Goal: Task Accomplishment & Management: Manage account settings

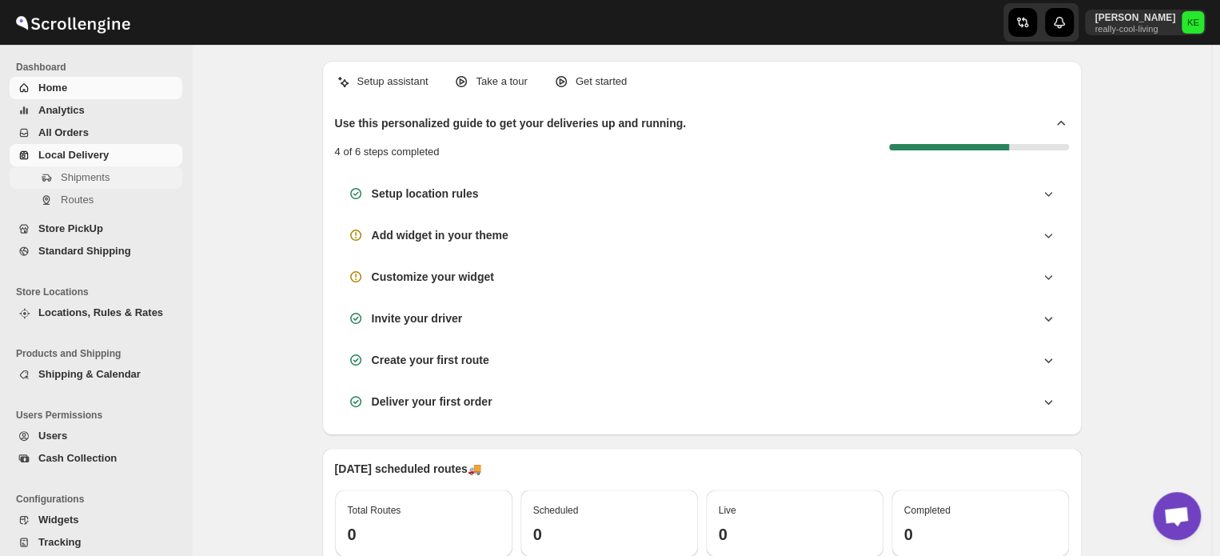
click at [90, 181] on span "Shipments" at bounding box center [85, 177] width 49 height 12
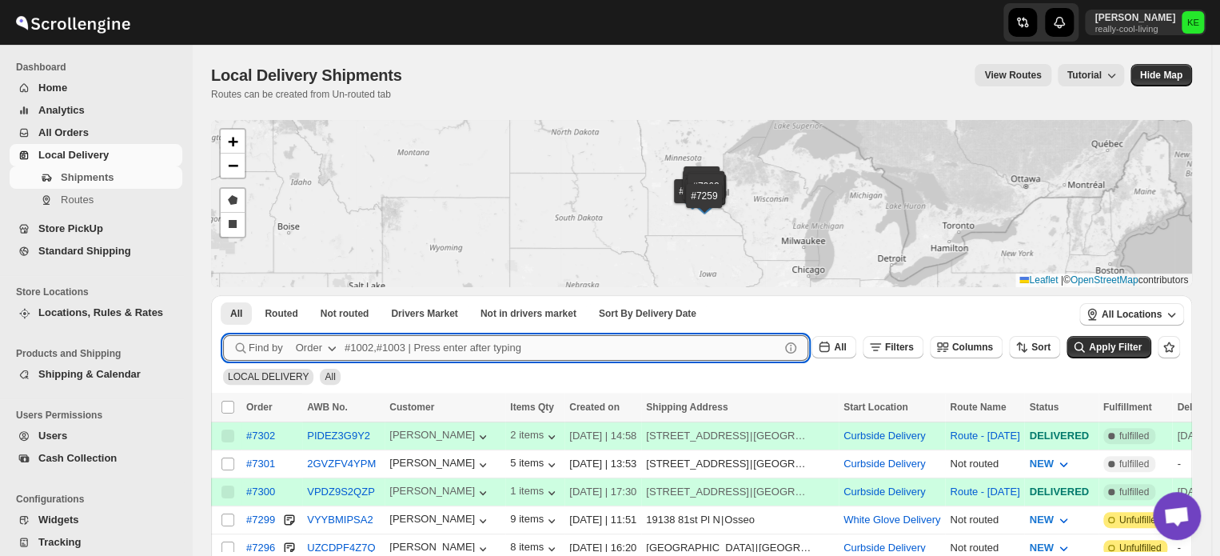
click at [355, 346] on input "text" at bounding box center [562, 348] width 435 height 26
type input "7265,7256"
click at [223, 295] on button "Submit" at bounding box center [246, 303] width 46 height 17
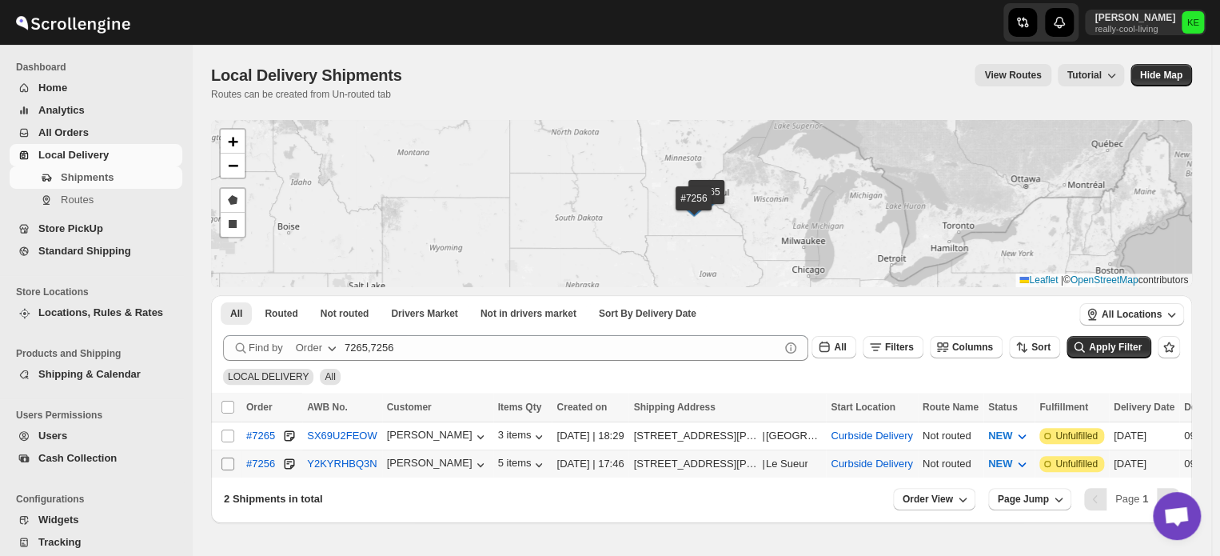
click at [230, 461] on input "Select shipment" at bounding box center [227, 463] width 13 height 13
checkbox input "true"
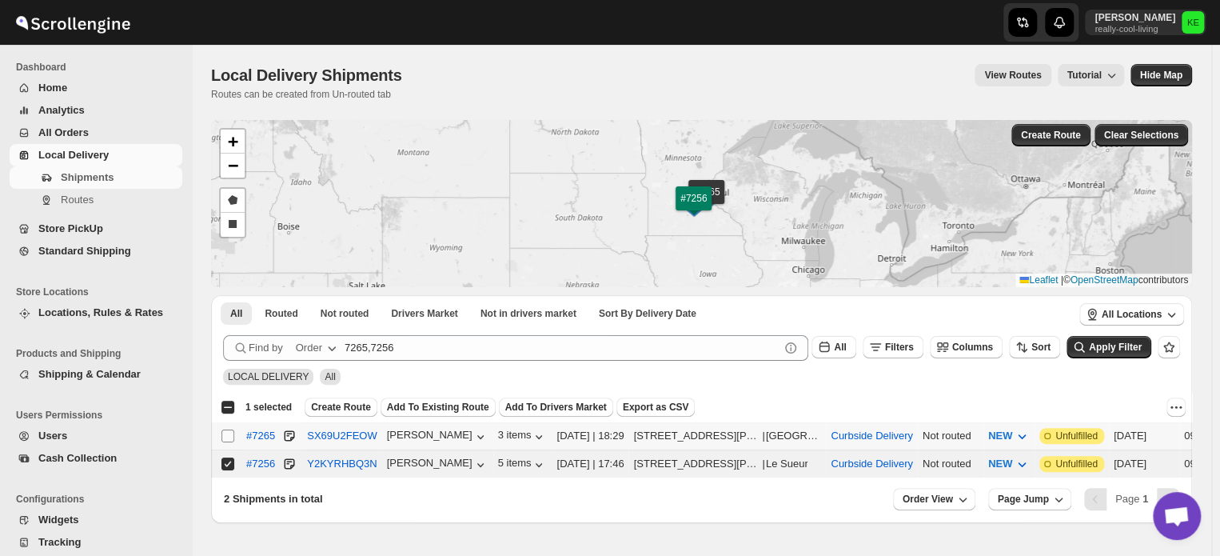
click at [227, 437] on input "Select shipment" at bounding box center [227, 435] width 13 height 13
checkbox input "true"
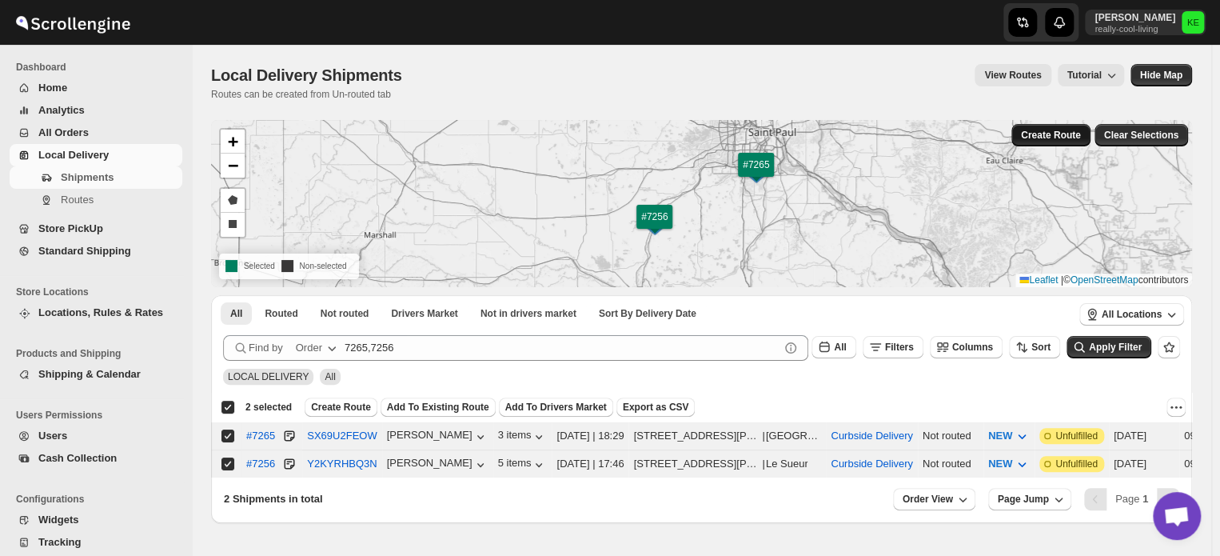
click at [1052, 133] on span "Create Route" at bounding box center [1051, 135] width 60 height 13
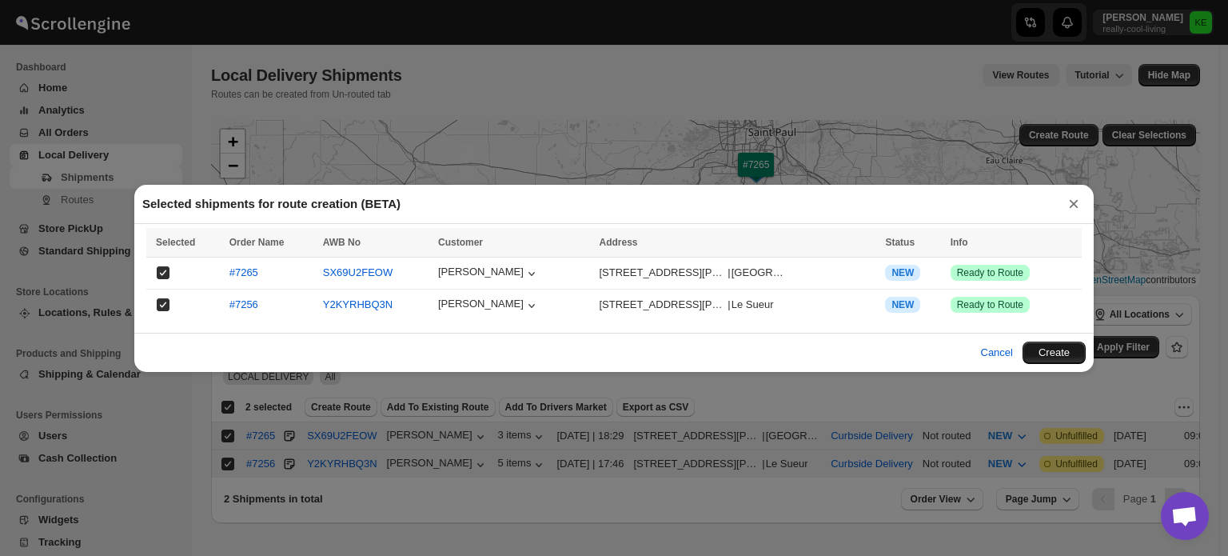
click at [1059, 353] on button "Create" at bounding box center [1054, 352] width 63 height 22
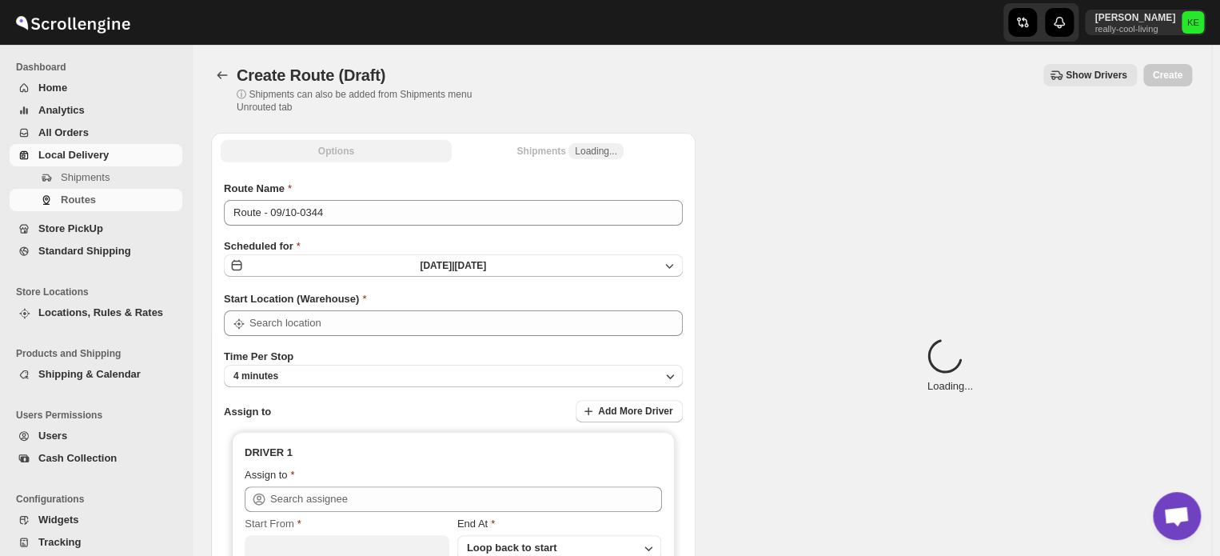
type input "Curbside Delivery"
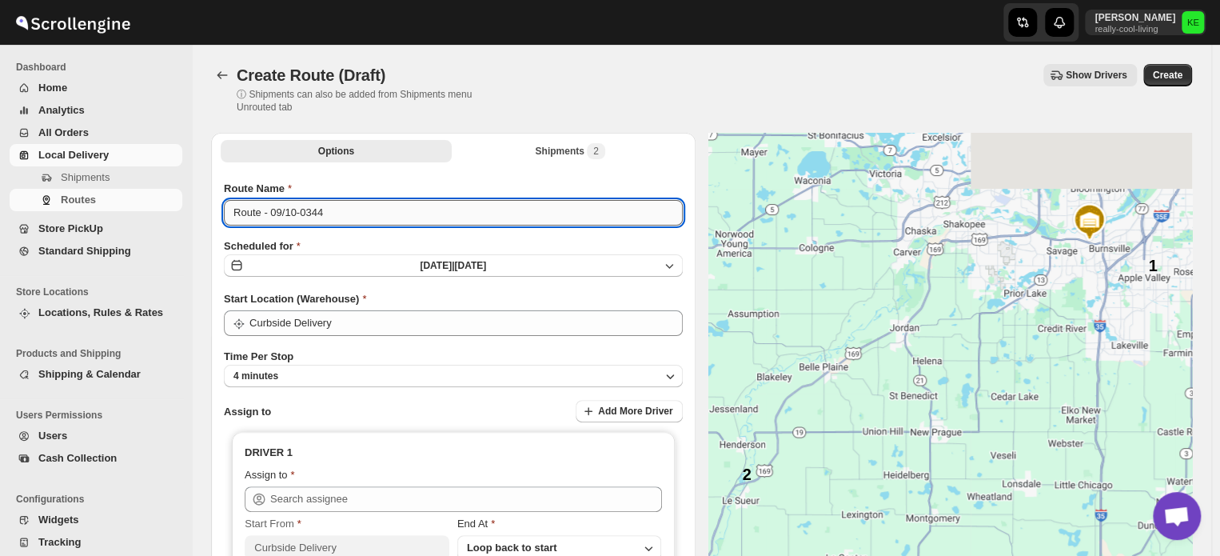
click at [328, 213] on input "Route - 09/10-0344" at bounding box center [453, 213] width 459 height 26
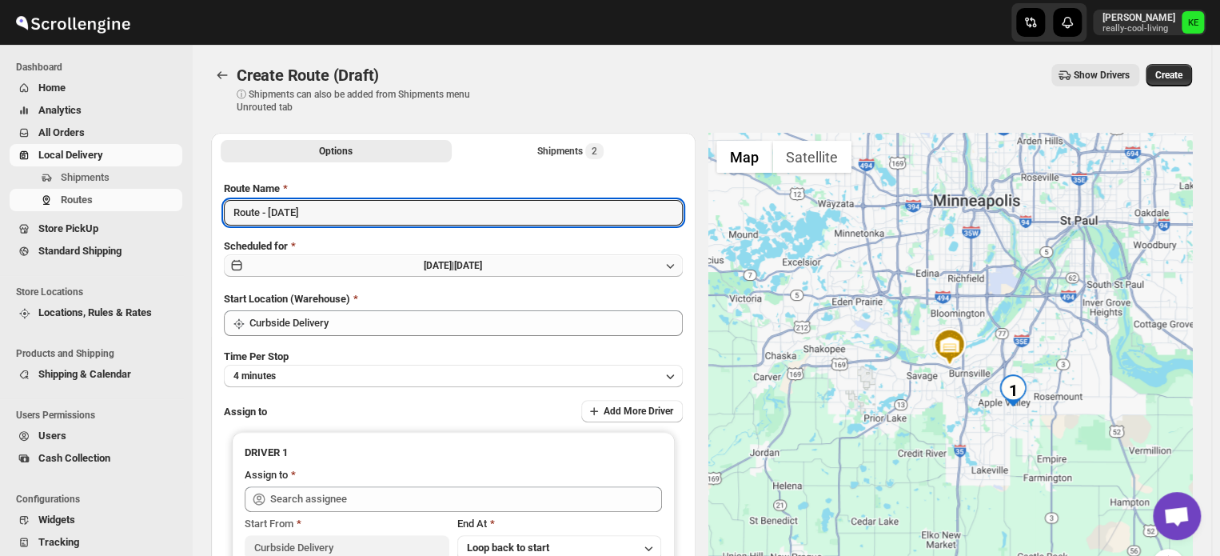
type input "Route - [DATE]"
click at [675, 268] on icon "button" at bounding box center [670, 265] width 16 height 16
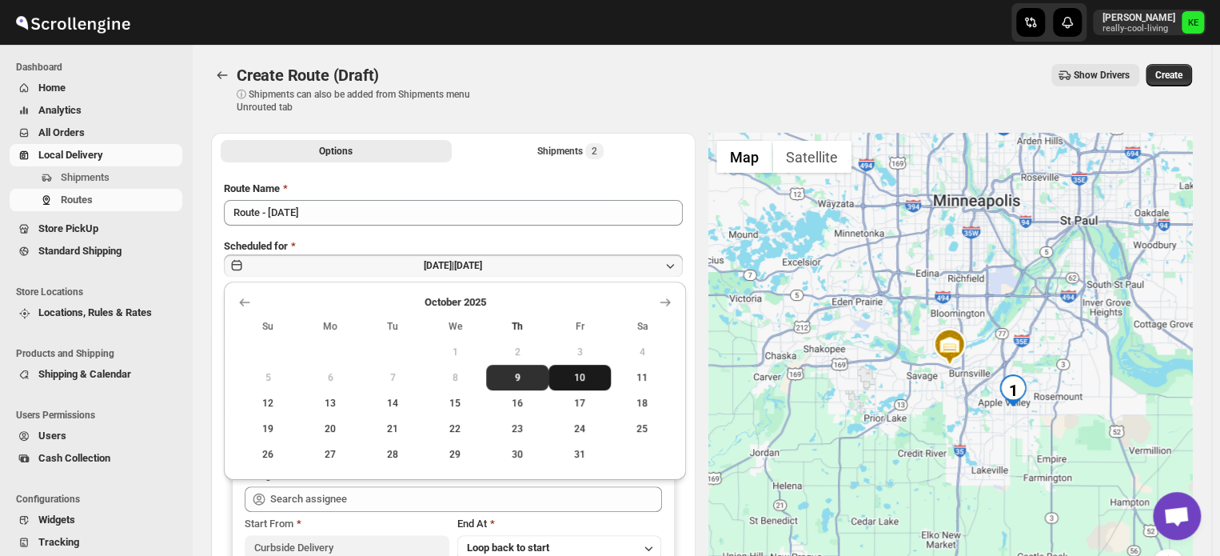
click at [584, 374] on span "10" at bounding box center [580, 377] width 50 height 13
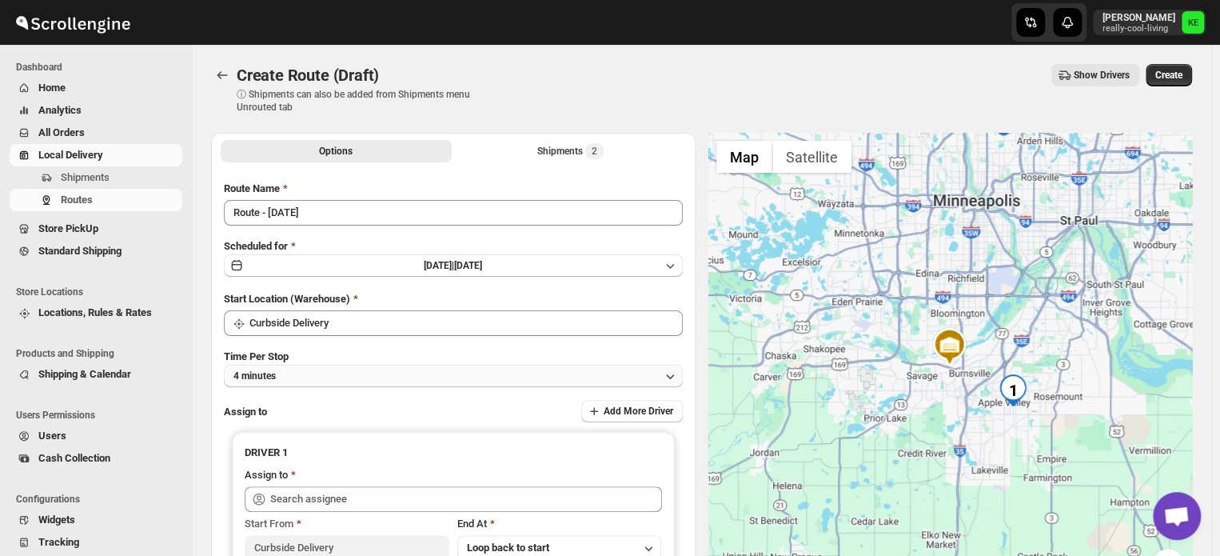
click at [674, 376] on icon "button" at bounding box center [670, 376] width 8 height 5
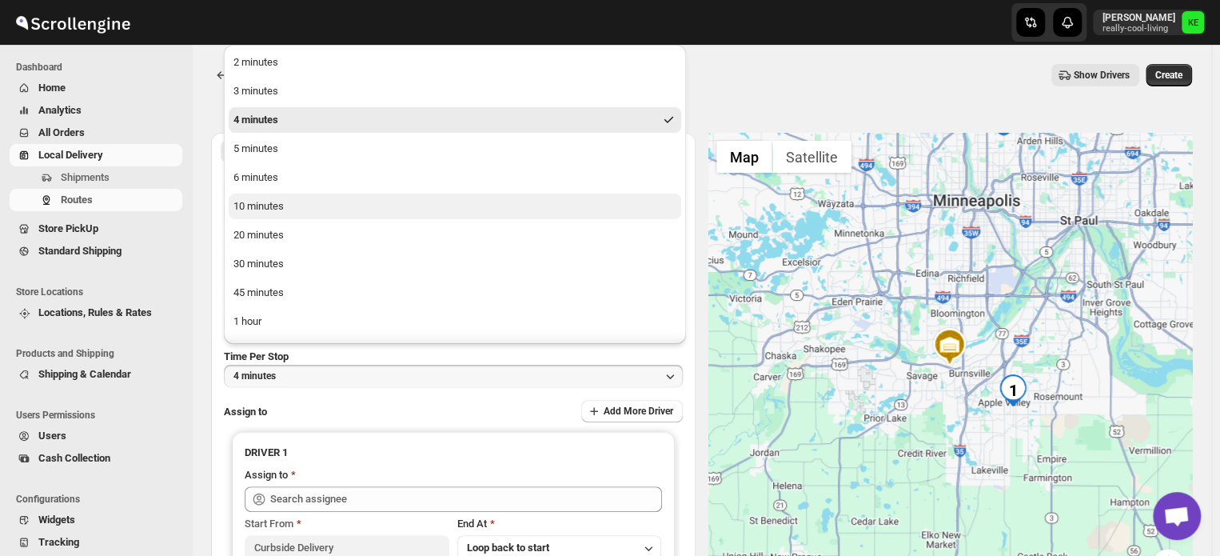
click at [281, 210] on div "10 minutes" at bounding box center [258, 206] width 50 height 16
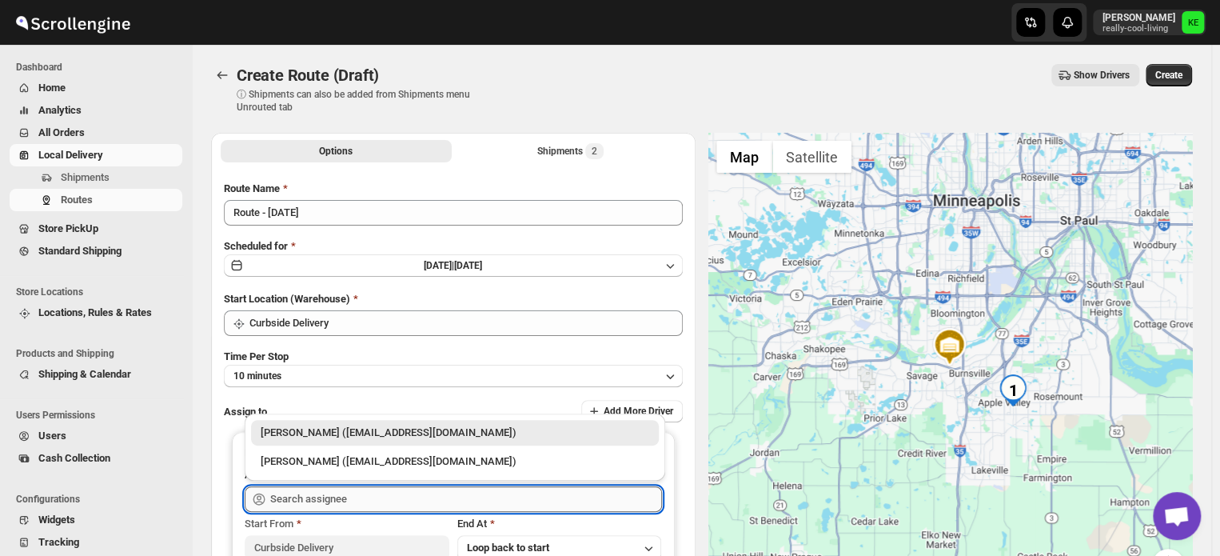
click at [510, 495] on input "text" at bounding box center [466, 499] width 392 height 26
click at [448, 465] on div "[PERSON_NAME] ([EMAIL_ADDRESS][DOMAIN_NAME])" at bounding box center [455, 461] width 389 height 16
type input "[PERSON_NAME] ([EMAIL_ADDRESS][DOMAIN_NAME])"
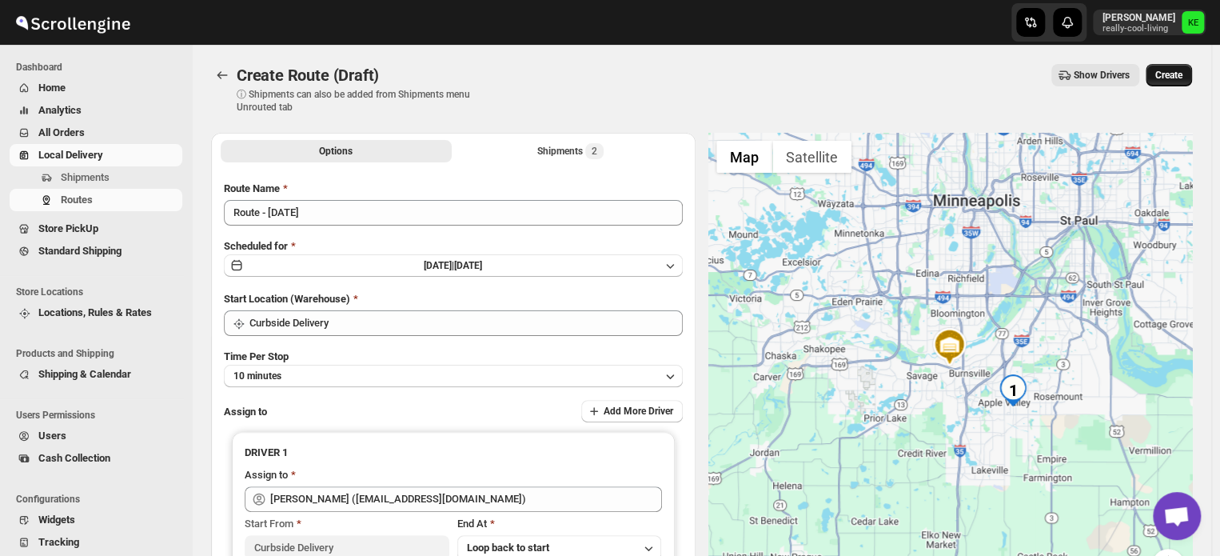
click at [1177, 79] on span "Create" at bounding box center [1168, 75] width 27 height 13
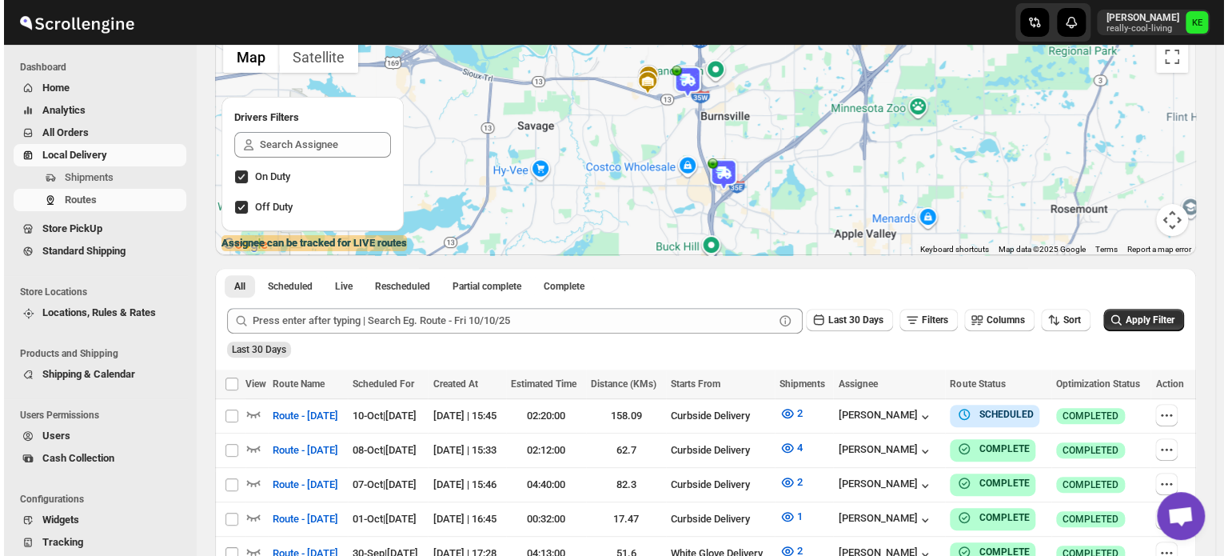
scroll to position [125, 0]
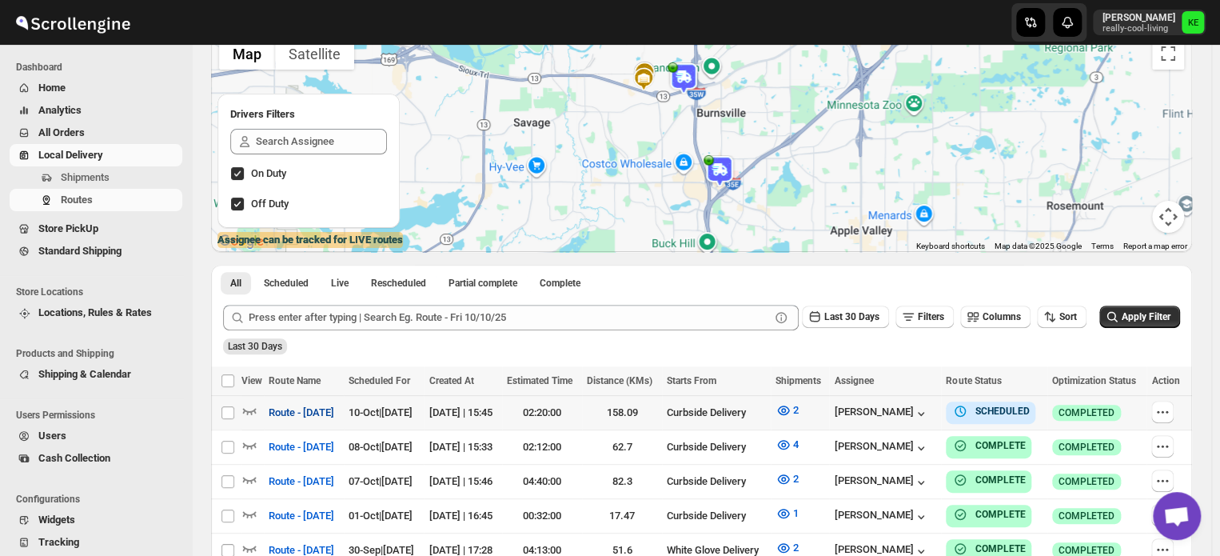
click at [334, 416] on span "Route - [DATE]" at bounding box center [302, 413] width 66 height 16
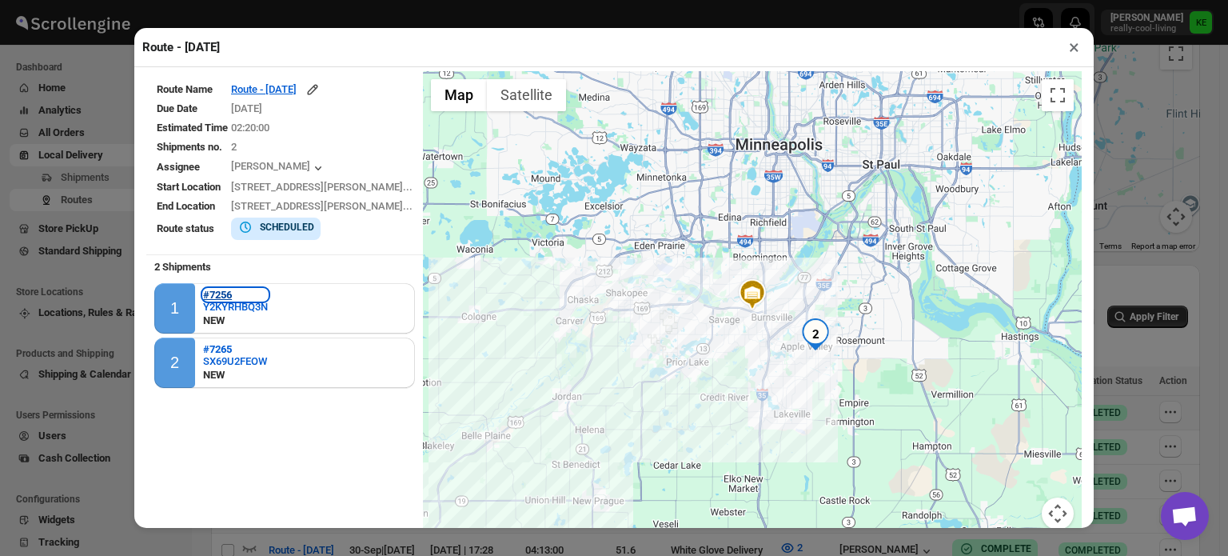
click at [221, 294] on b "#7256" at bounding box center [217, 295] width 29 height 12
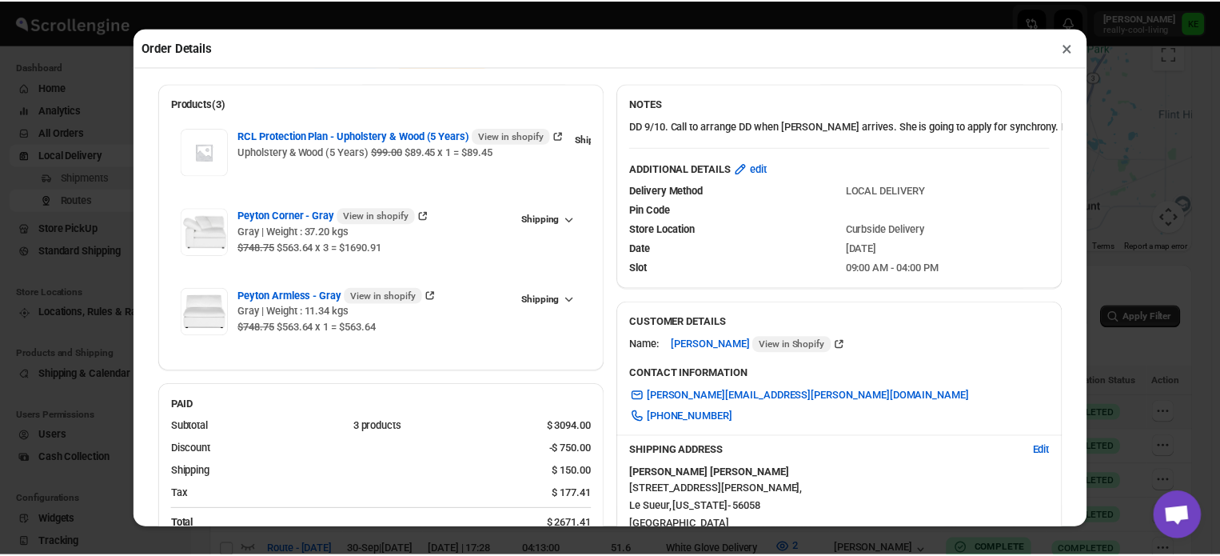
scroll to position [43, 0]
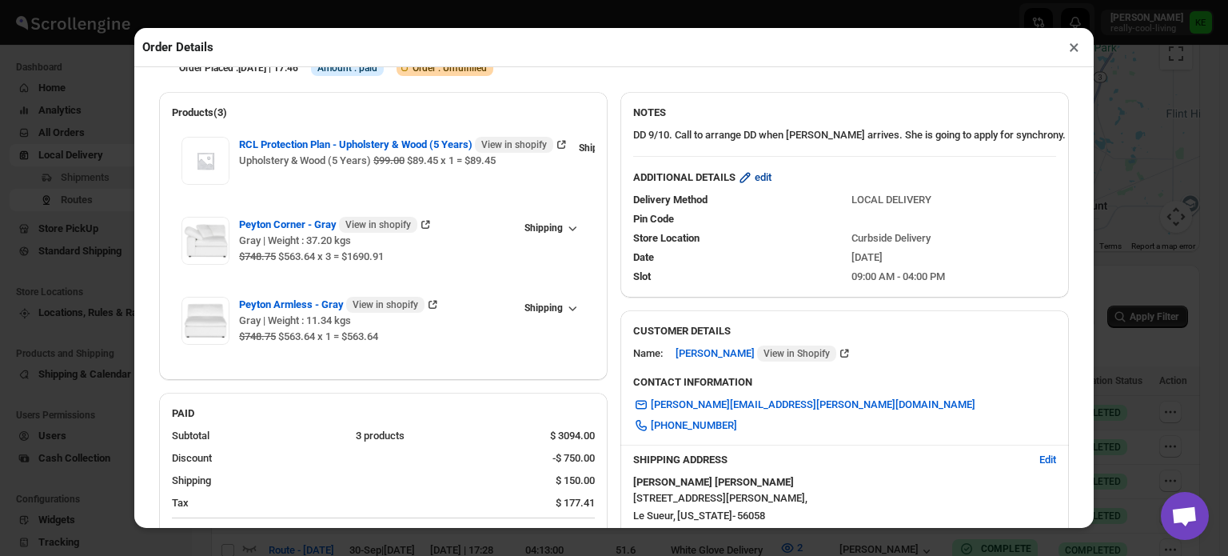
click at [761, 185] on span "edit" at bounding box center [763, 178] width 17 height 16
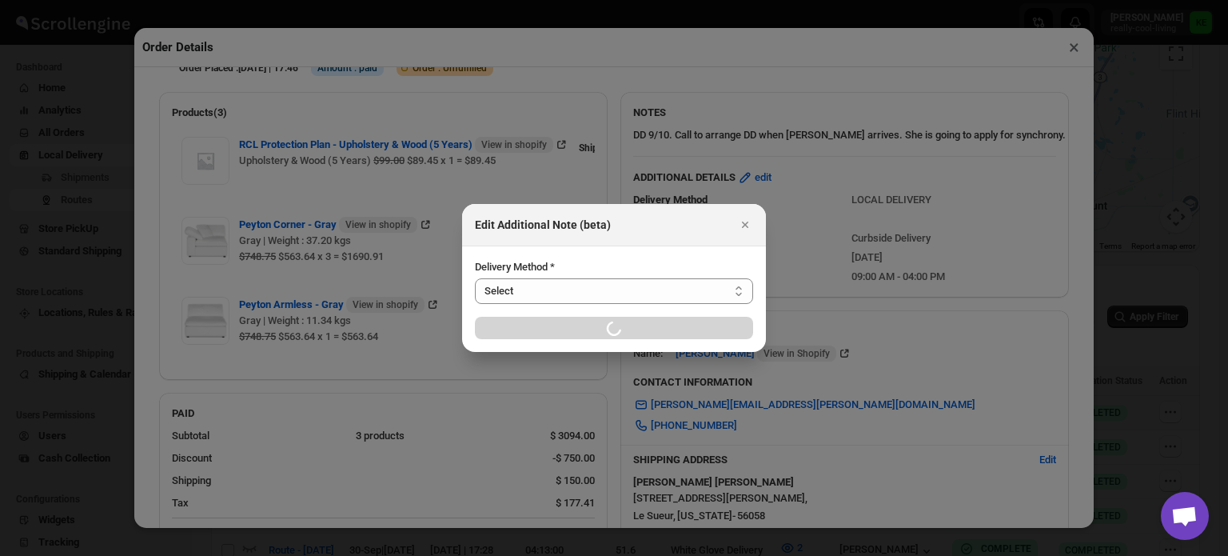
select select "LOCAL_DELIVERY"
select select "LOCATION_BASES"
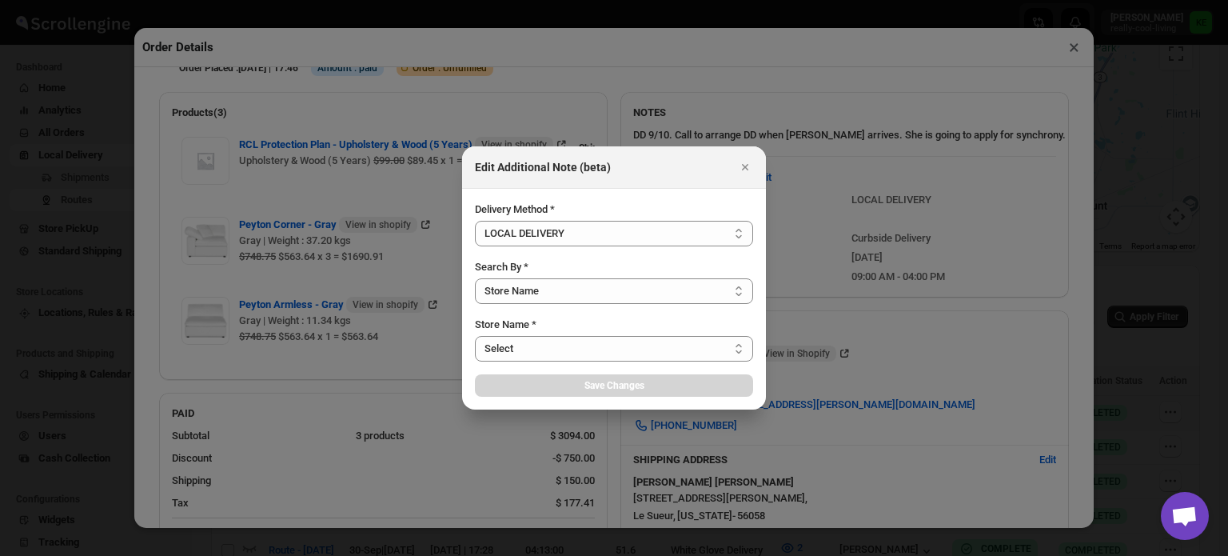
select select "656744df154a64d9bb065b6d"
select select "[DATE]"
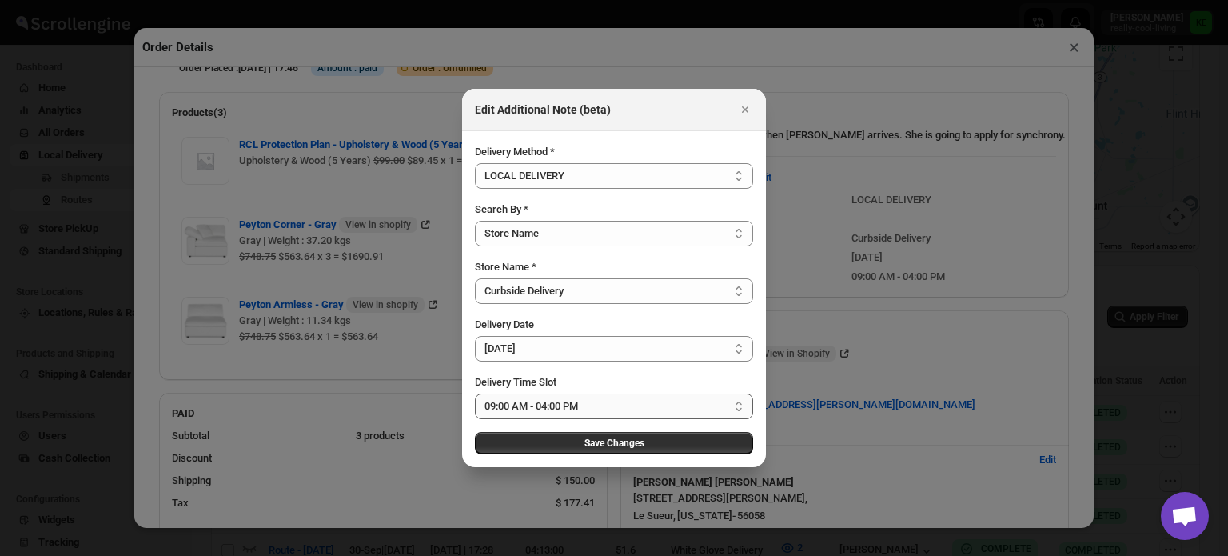
click at [739, 405] on select "Select 09:00 AM - 04:00 PM 09:00 AM - 11:00 AM 10:00 AM - 12:00 PM 11:00 AM - 0…" at bounding box center [614, 406] width 278 height 26
select select "673ffc4d35296b8d311f7cd5"
click at [475, 393] on select "Select 09:00 AM - 04:00 PM 09:00 AM - 11:00 AM 10:00 AM - 12:00 PM 11:00 AM - 0…" at bounding box center [614, 406] width 278 height 26
click at [618, 442] on span "Save Changes" at bounding box center [614, 443] width 60 height 13
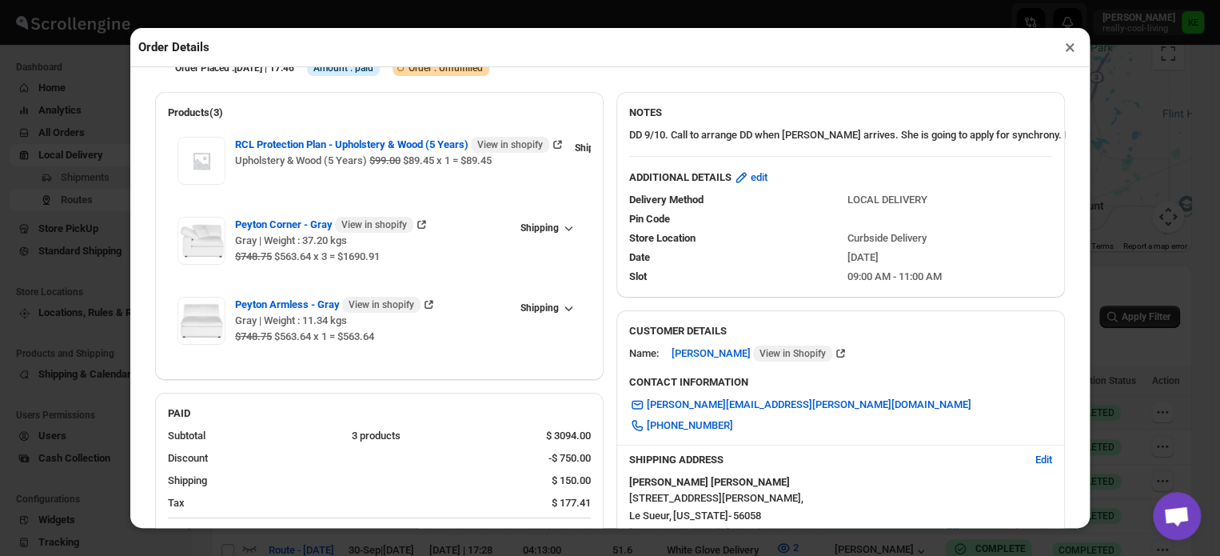
click at [1083, 265] on div "Order #7256 View in shopify View in new tab Order Placed : [DATE] | 17:46 Info …" at bounding box center [609, 297] width 959 height 461
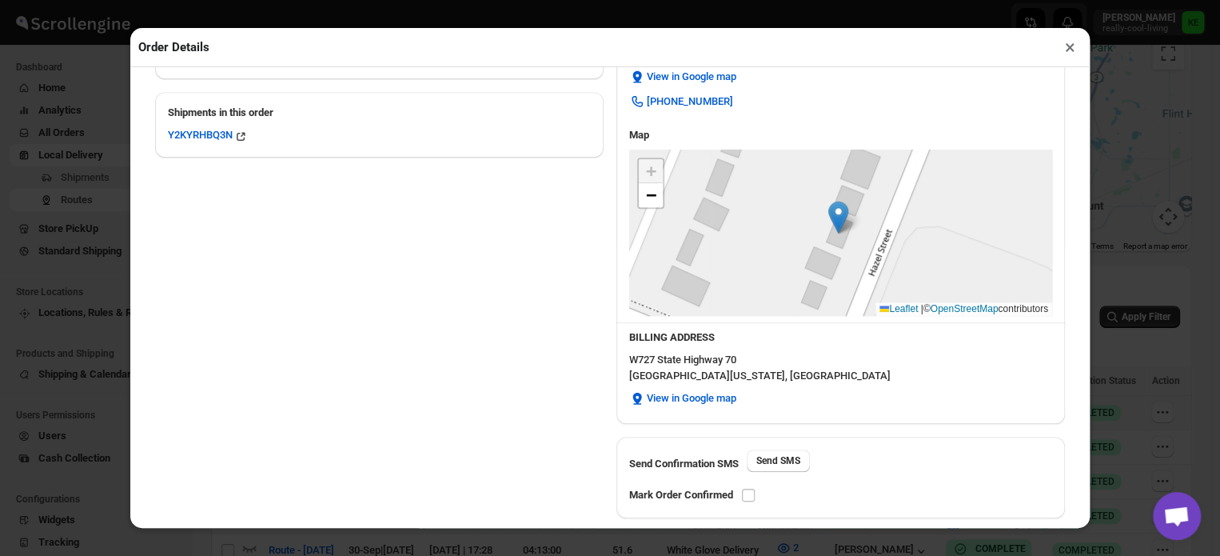
scroll to position [524, 0]
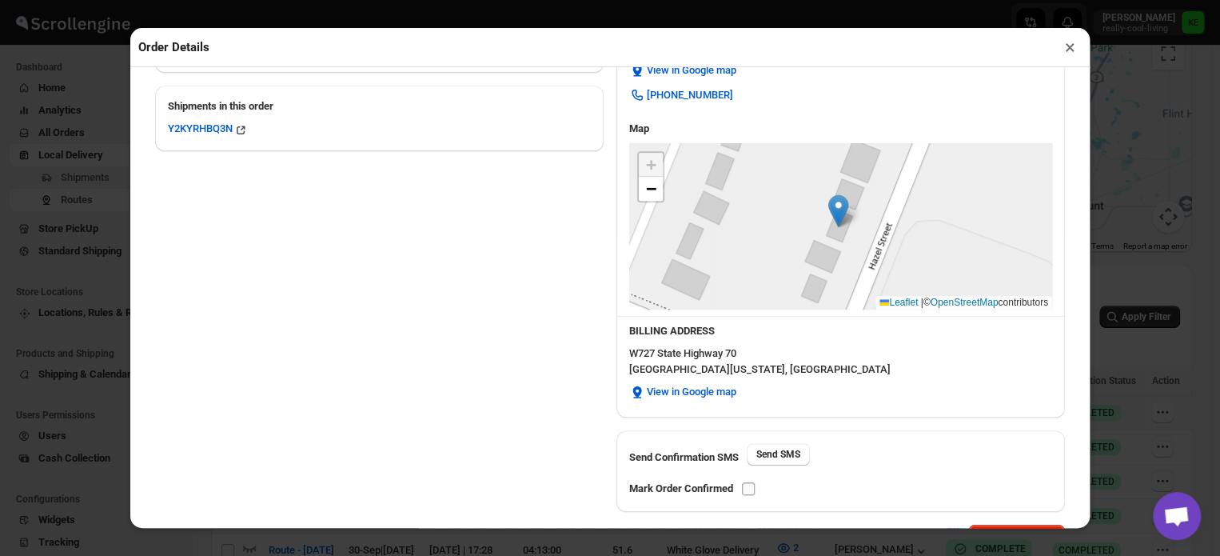
click at [749, 487] on input "checkbox" at bounding box center [748, 488] width 13 height 13
checkbox input "true"
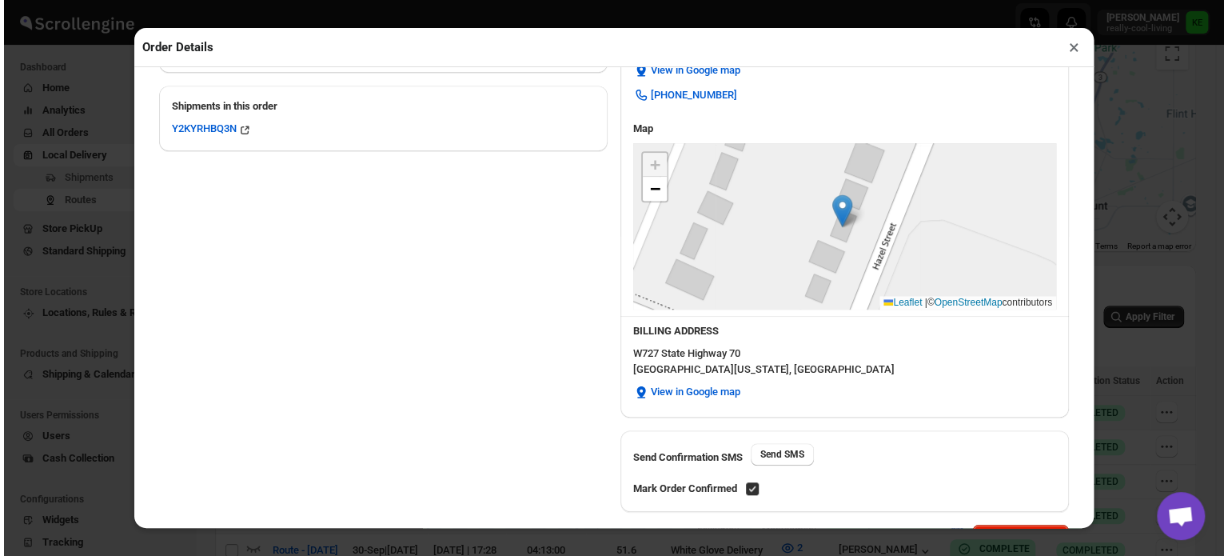
scroll to position [578, 0]
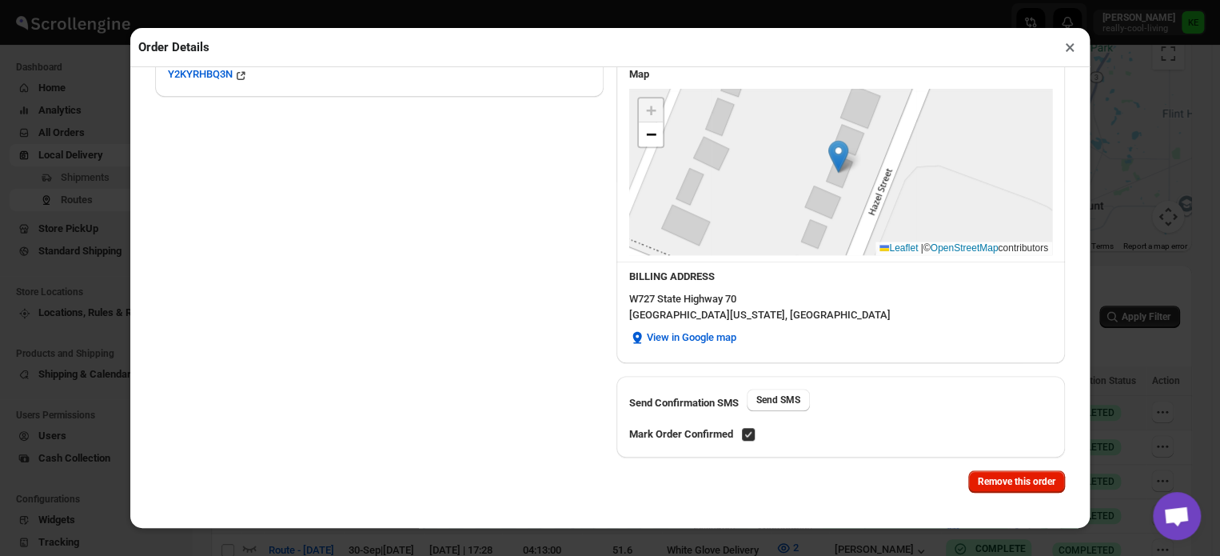
click at [1067, 53] on button "×" at bounding box center [1070, 47] width 23 height 22
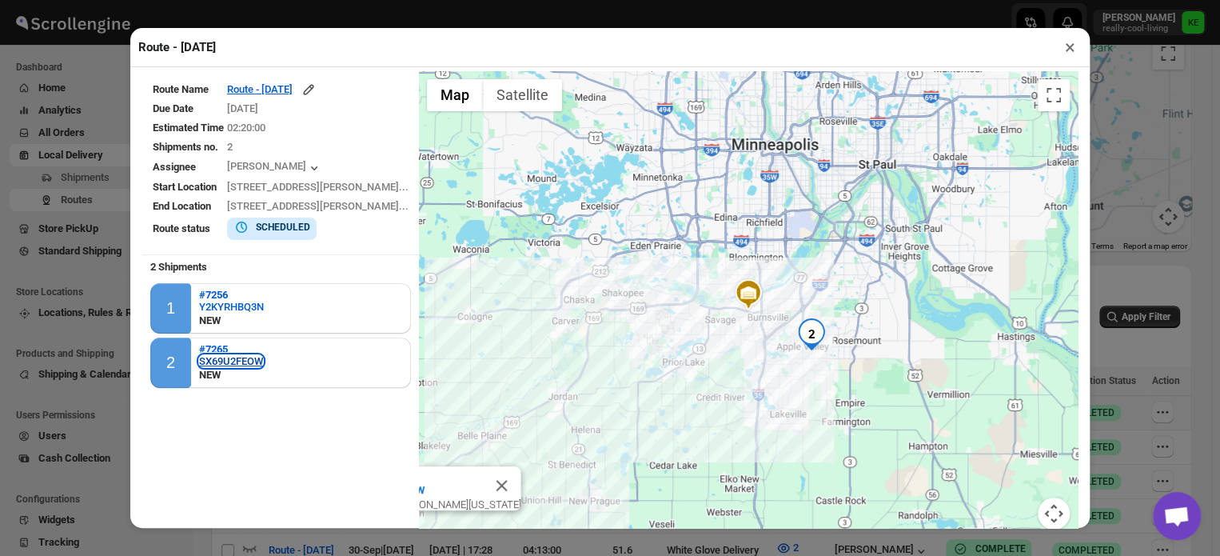
click at [223, 355] on div "SX69U2FEOW" at bounding box center [231, 361] width 64 height 12
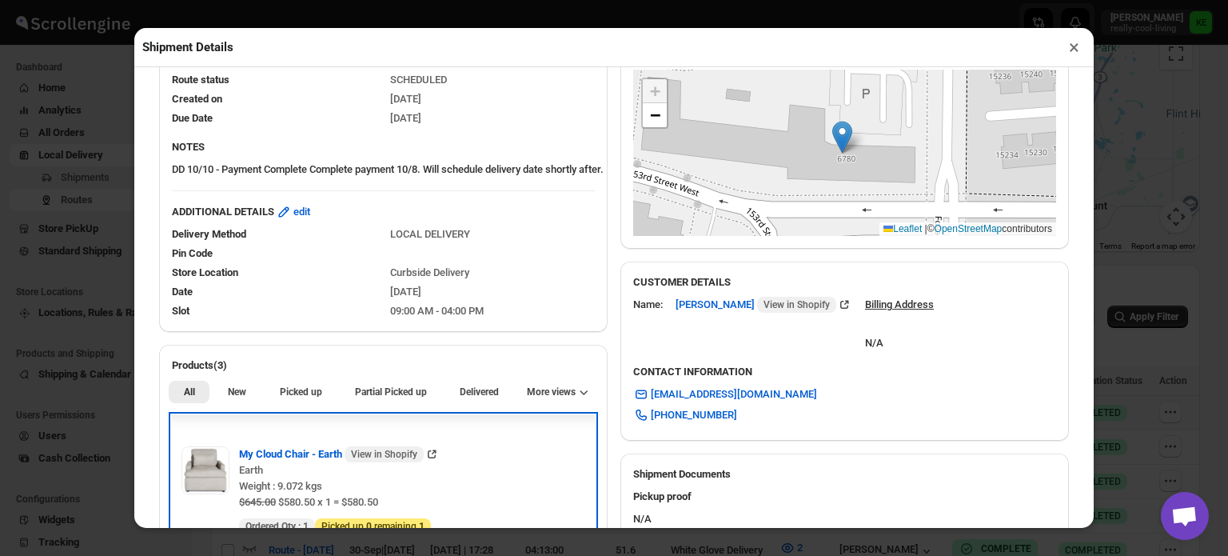
scroll to position [208, 0]
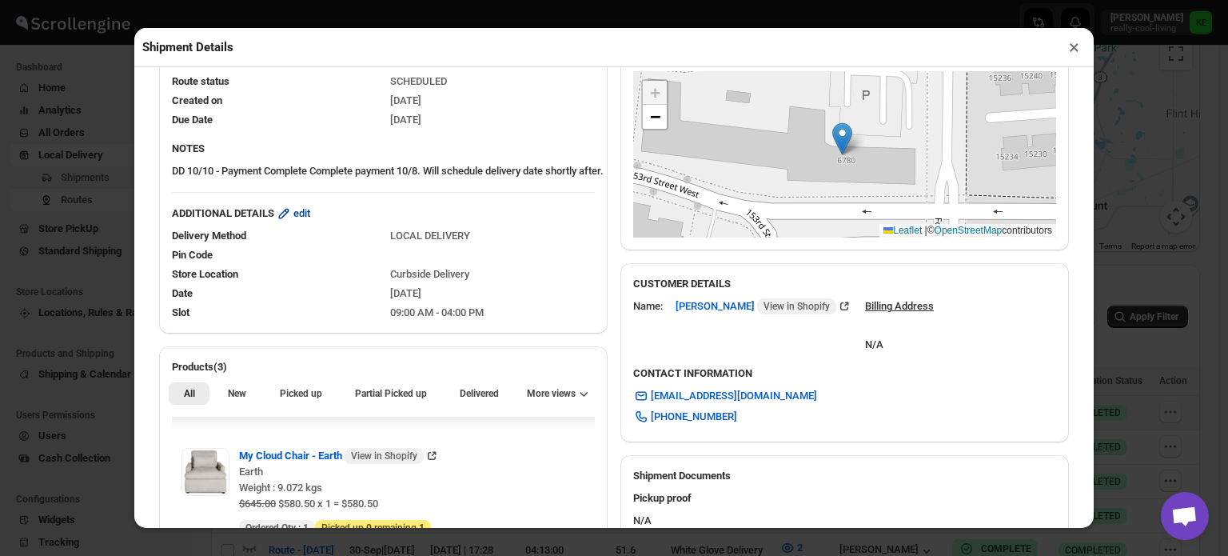
click at [310, 220] on span "edit" at bounding box center [301, 213] width 17 height 16
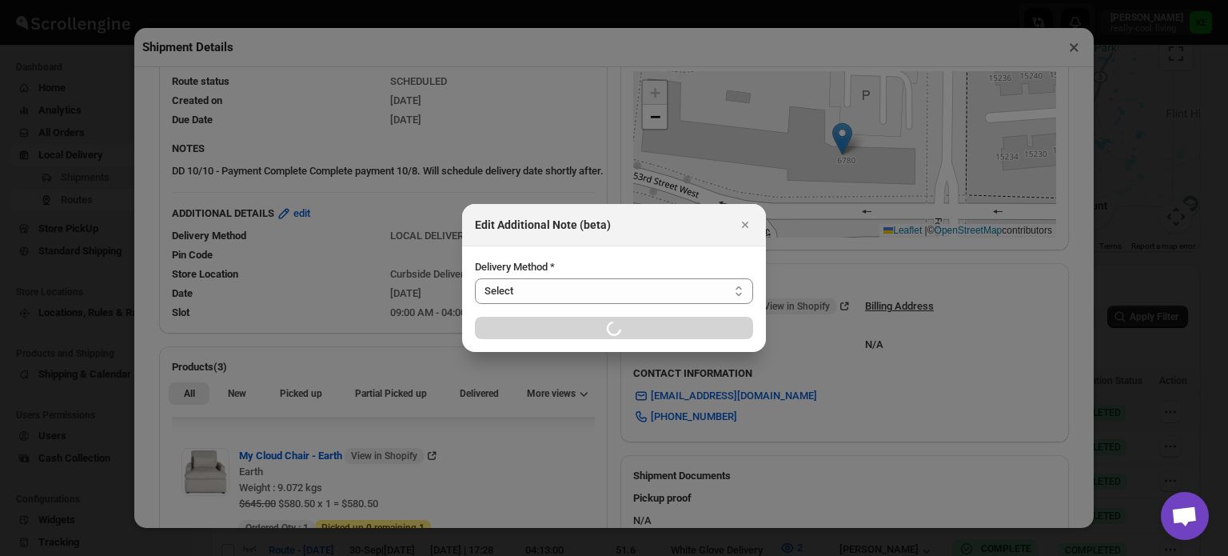
select select "LOCAL_DELIVERY"
select select "LOCATION_BASES"
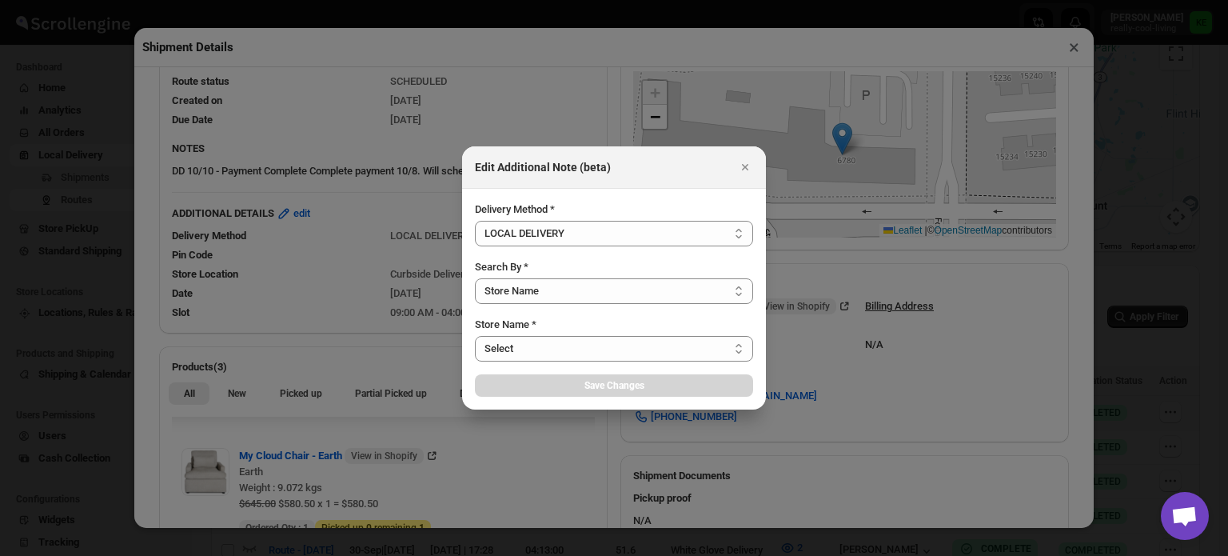
select select "656744df154a64d9bb065b6d"
select select "[DATE]"
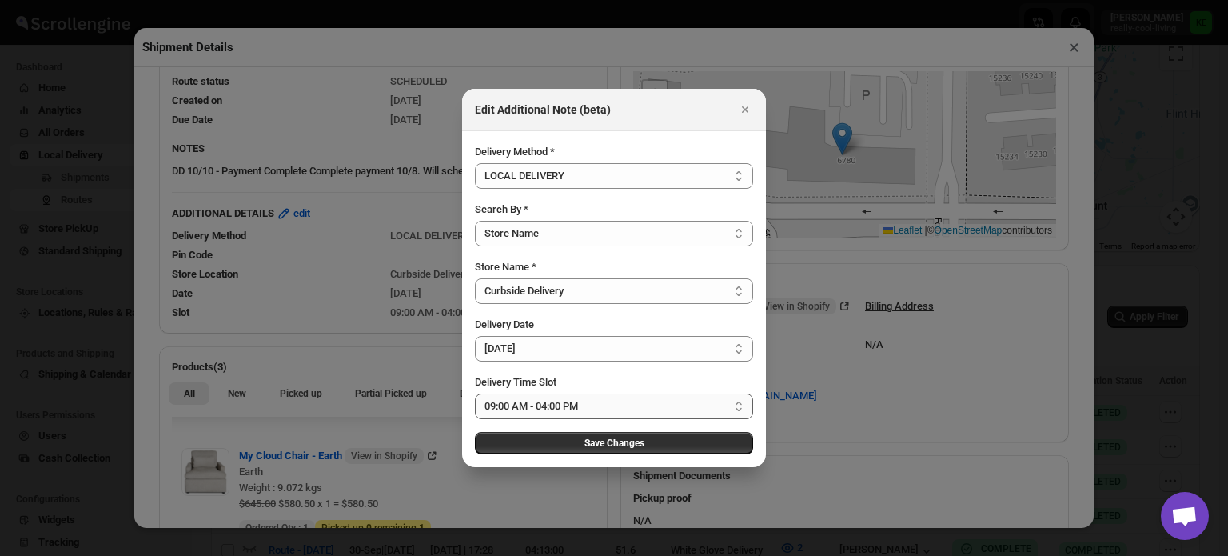
click at [739, 405] on select "Select 09:00 AM - 04:00 PM 09:00 AM - 11:00 AM 10:00 AM - 12:00 PM 11:00 AM - 0…" at bounding box center [614, 406] width 278 height 26
select select "673ffc4d35296b8d311f7cd7"
click at [475, 393] on select "Select 09:00 AM - 04:00 PM 09:00 AM - 11:00 AM 10:00 AM - 12:00 PM 11:00 AM - 0…" at bounding box center [614, 406] width 278 height 26
click at [744, 110] on icon "Close" at bounding box center [745, 109] width 6 height 6
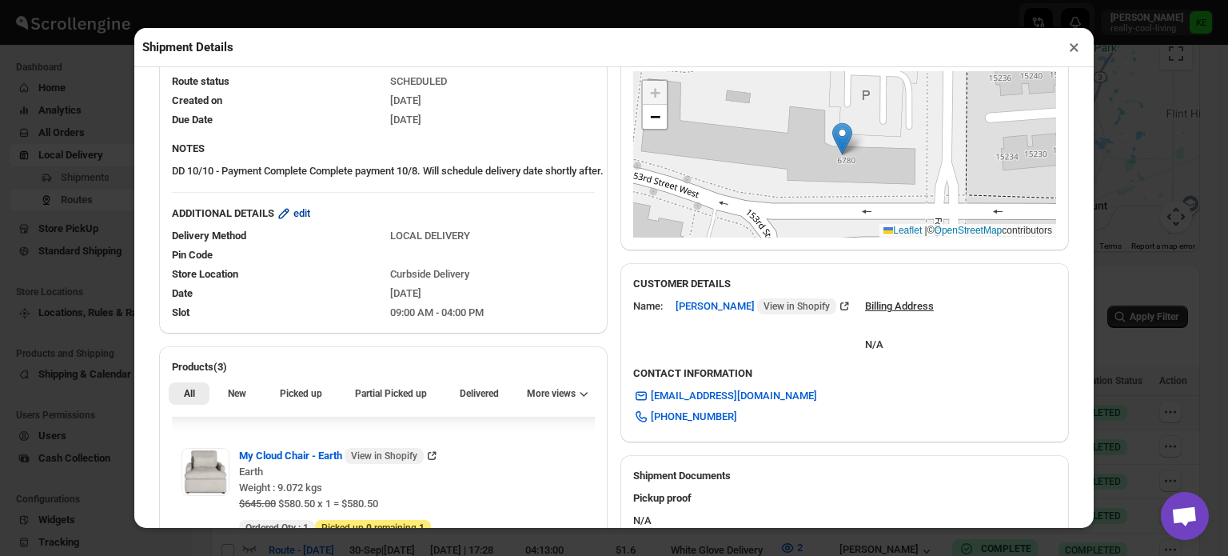
click at [306, 217] on span "edit" at bounding box center [301, 213] width 17 height 16
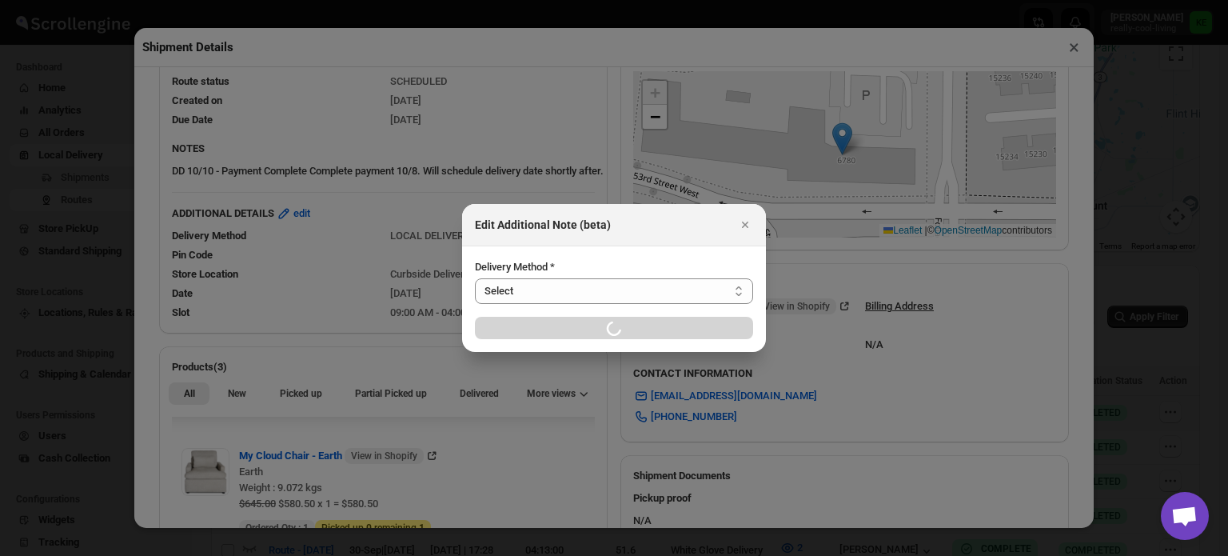
select select "LOCAL_DELIVERY"
select select "LOCATION_BASES"
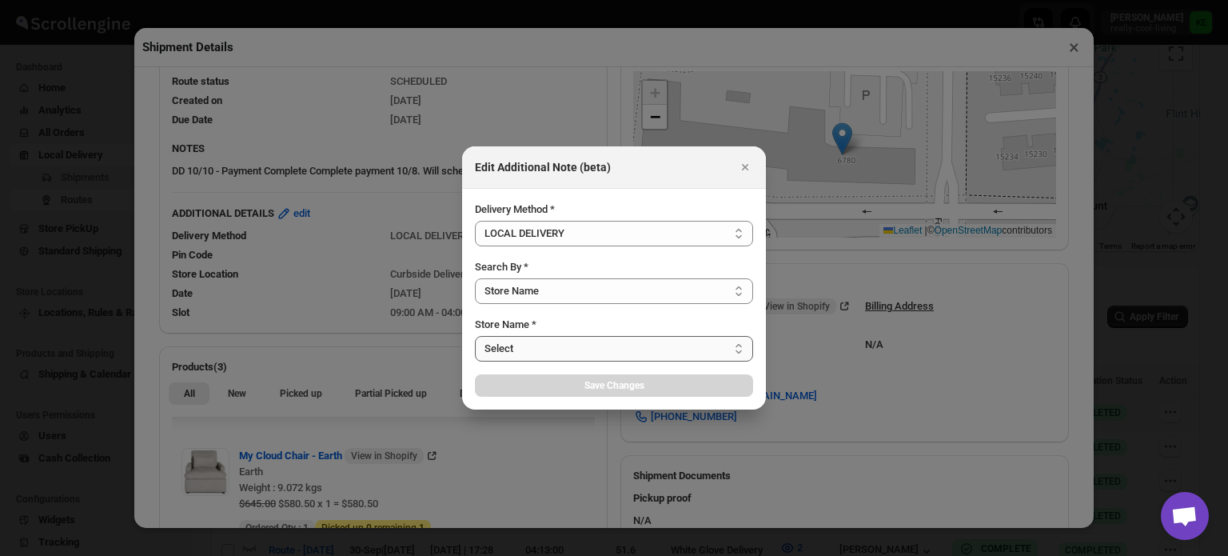
select select "656744df154a64d9bb065b6d"
select select "[DATE]"
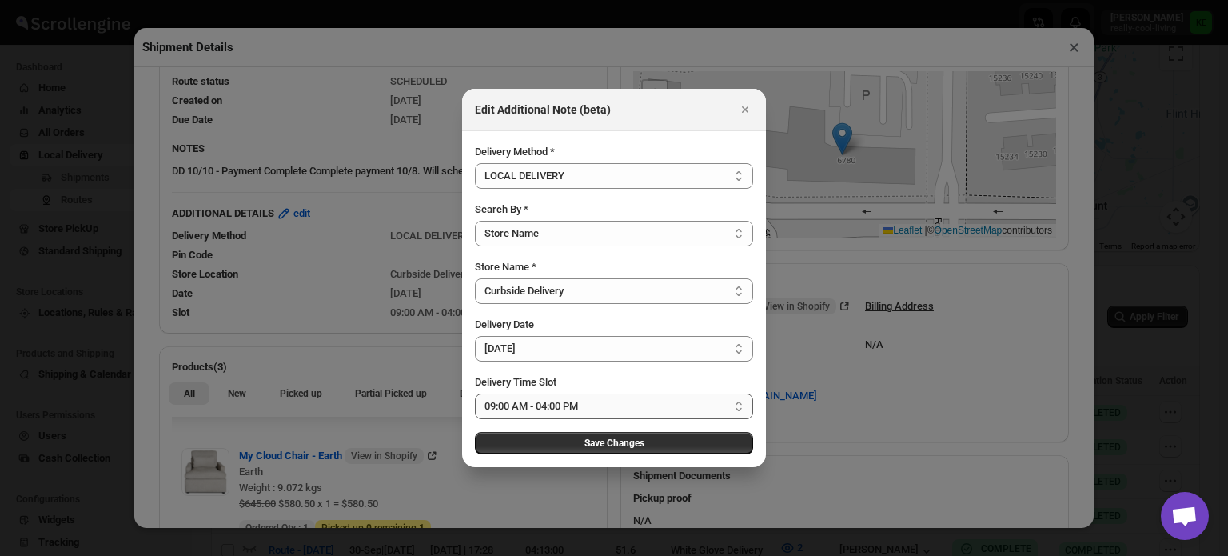
click at [739, 408] on select "Select 09:00 AM - 04:00 PM 09:00 AM - 11:00 AM 10:00 AM - 12:00 PM 11:00 AM - 0…" at bounding box center [614, 406] width 278 height 26
select select "673ffc4d35296b8d311f7cd7"
click at [475, 393] on select "Select 09:00 AM - 04:00 PM 09:00 AM - 11:00 AM 10:00 AM - 12:00 PM 11:00 AM - 0…" at bounding box center [614, 406] width 278 height 26
click at [640, 445] on span "Save Changes" at bounding box center [614, 443] width 60 height 13
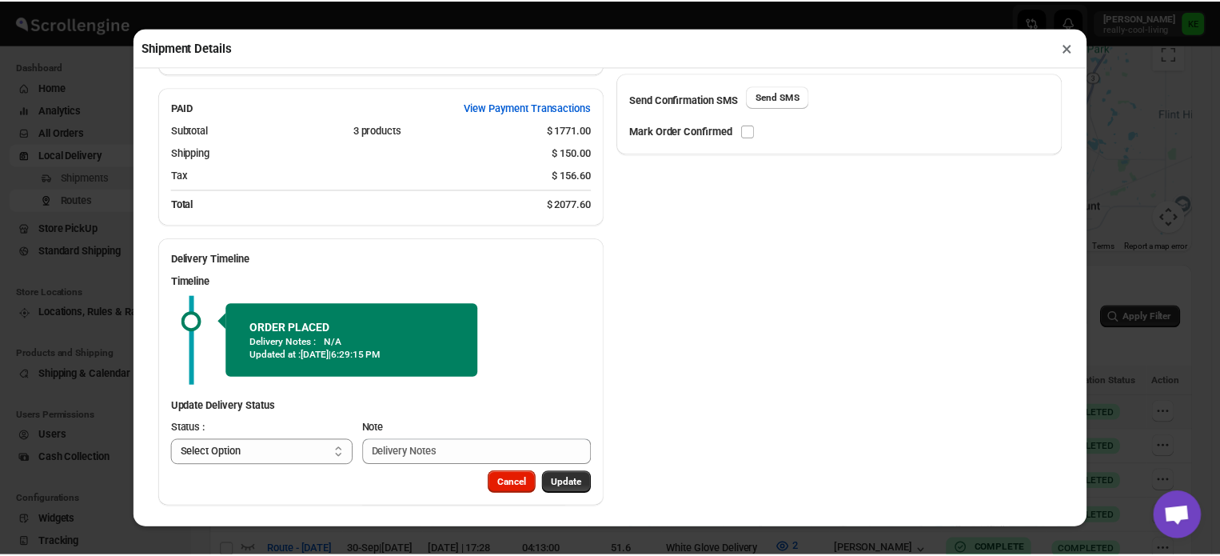
scroll to position [830, 0]
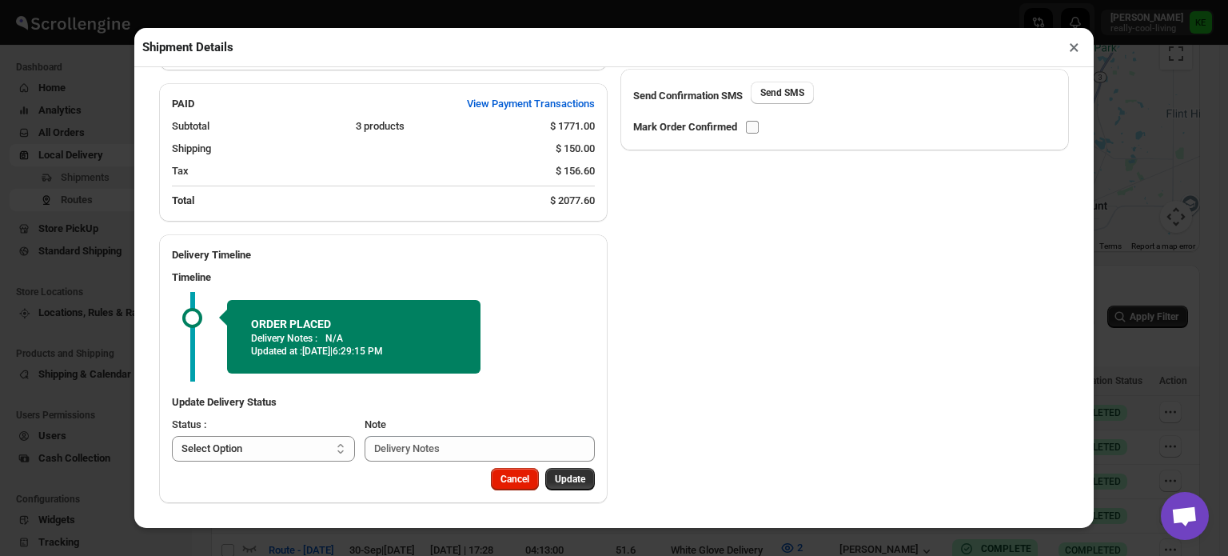
click at [748, 126] on input "checkbox" at bounding box center [752, 127] width 13 height 13
checkbox input "true"
click at [1071, 52] on button "×" at bounding box center [1074, 47] width 23 height 22
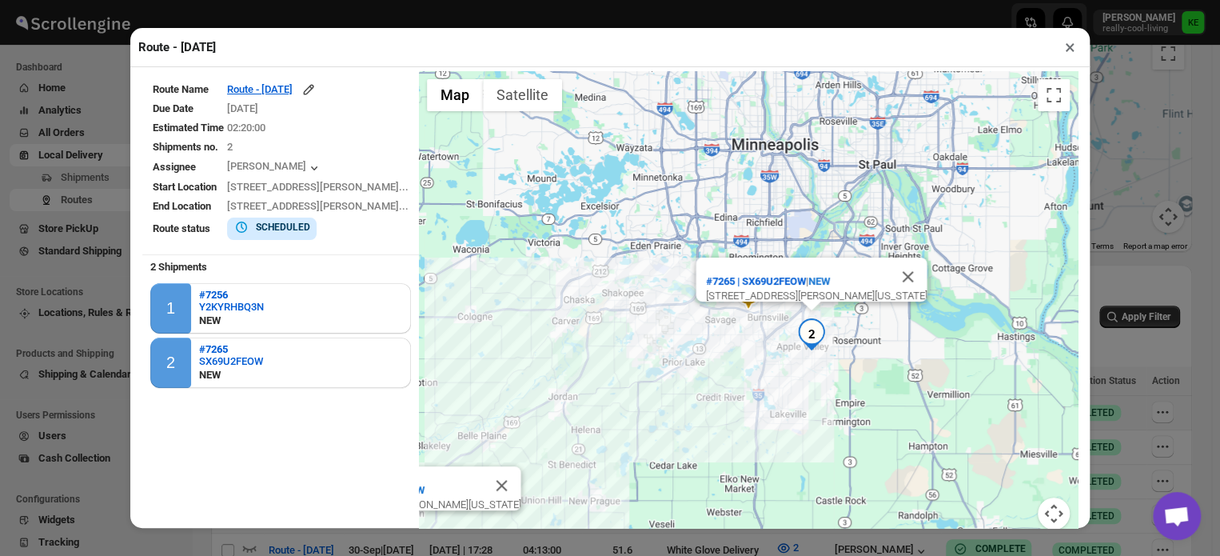
click at [1067, 50] on button "×" at bounding box center [1070, 47] width 23 height 22
